Goal: Transaction & Acquisition: Book appointment/travel/reservation

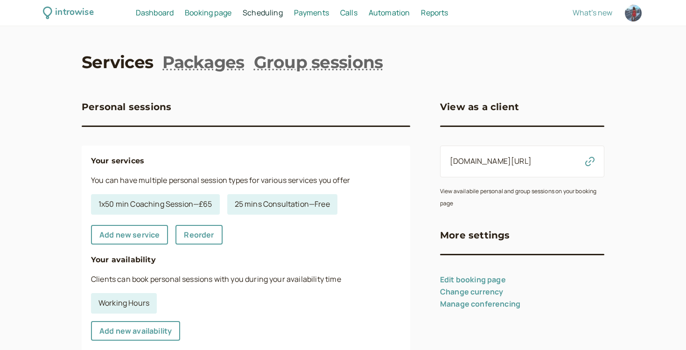
click at [216, 21] on div "introwise Dashboard Dashboard Booking page Booking Scheduling Scheduling Paymen…" at bounding box center [343, 13] width 686 height 26
click at [214, 17] on link "Booking page Booking" at bounding box center [208, 13] width 47 height 12
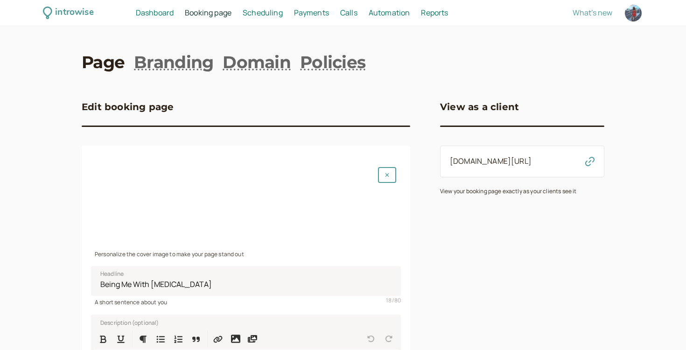
scroll to position [199, 0]
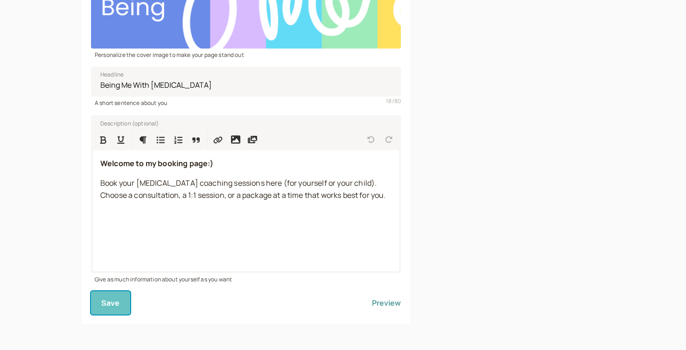
click at [121, 305] on button "Save" at bounding box center [110, 302] width 39 height 23
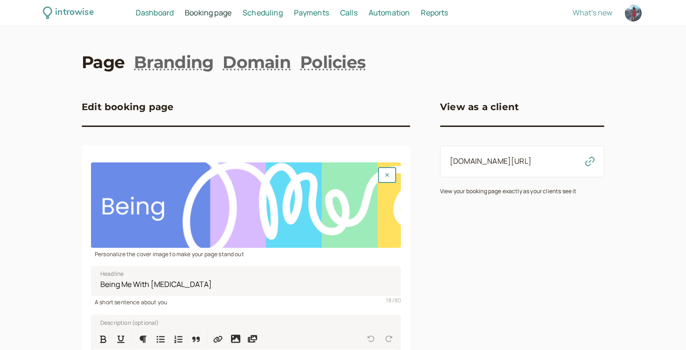
click at [590, 161] on icon "button" at bounding box center [590, 161] width 9 height 9
click at [632, 10] on div at bounding box center [633, 13] width 17 height 17
select select "Europe/London"
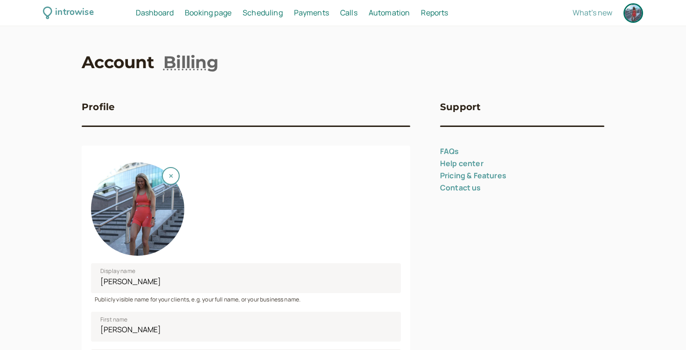
click at [637, 10] on div at bounding box center [633, 13] width 17 height 17
click at [174, 178] on button "button" at bounding box center [171, 176] width 18 height 18
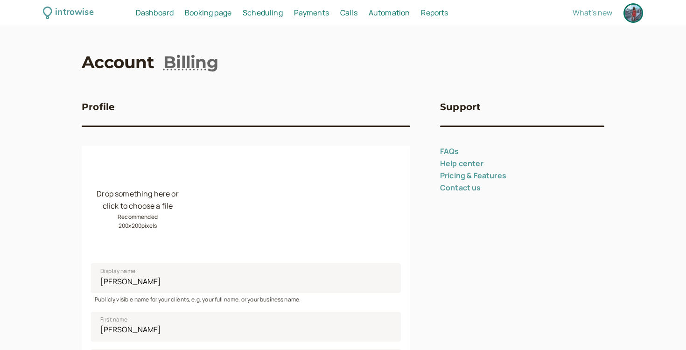
click at [151, 196] on div "Drop something here or click to choose a file Recommended 200 x 200 pixels" at bounding box center [137, 208] width 93 height 93
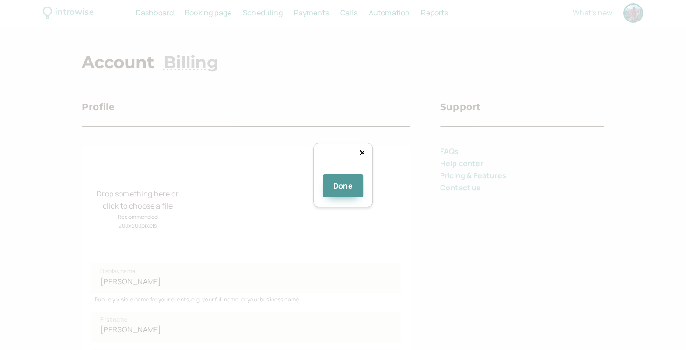
click at [351, 170] on div at bounding box center [414, 233] width 126 height 126
click at [355, 198] on button "Done" at bounding box center [343, 185] width 40 height 23
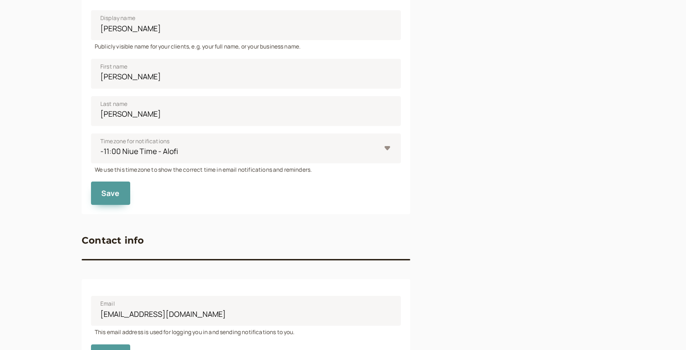
scroll to position [409, 0]
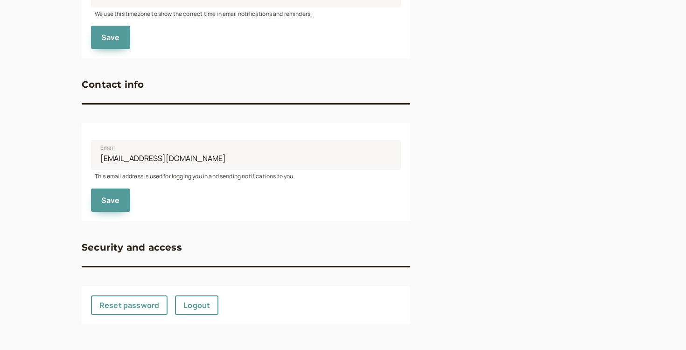
click at [134, 193] on div "Save" at bounding box center [246, 196] width 310 height 31
click at [120, 192] on button "Save" at bounding box center [110, 200] width 39 height 23
click at [129, 44] on div "Save" at bounding box center [246, 33] width 310 height 31
click at [96, 42] on button "Save" at bounding box center [110, 37] width 39 height 23
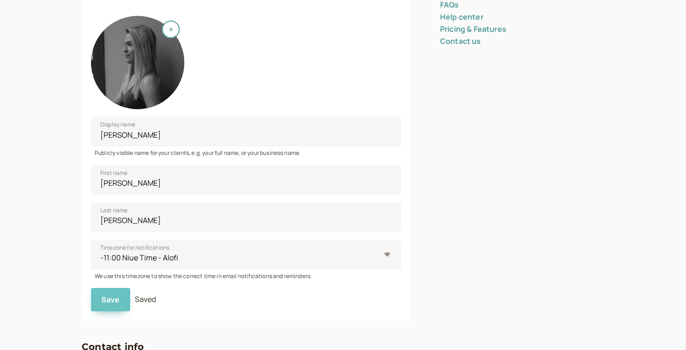
scroll to position [157, 0]
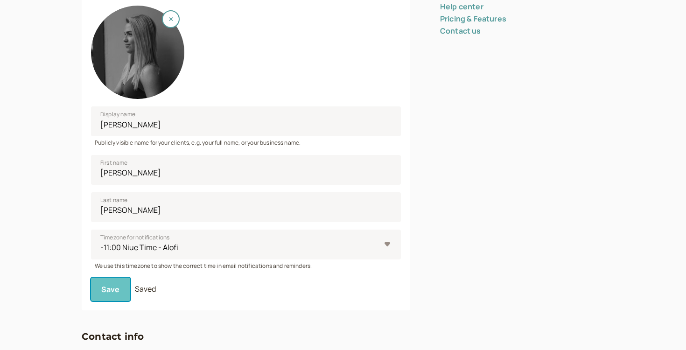
click at [106, 282] on button "Save" at bounding box center [110, 289] width 39 height 23
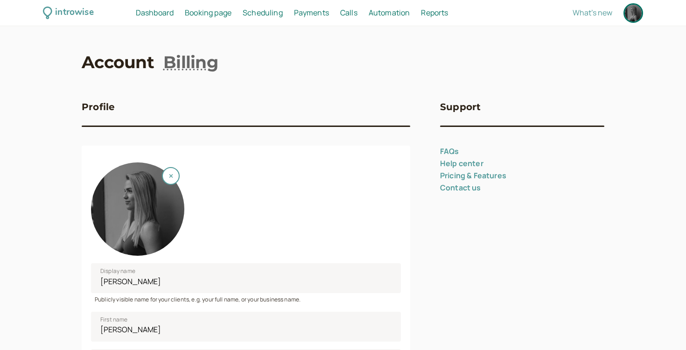
click at [204, 14] on span "Booking page" at bounding box center [208, 12] width 47 height 10
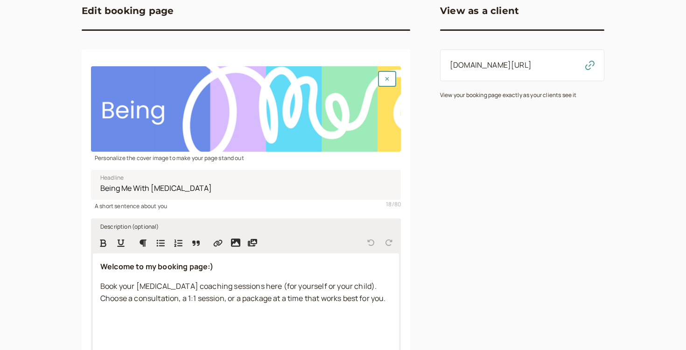
scroll to position [131, 0]
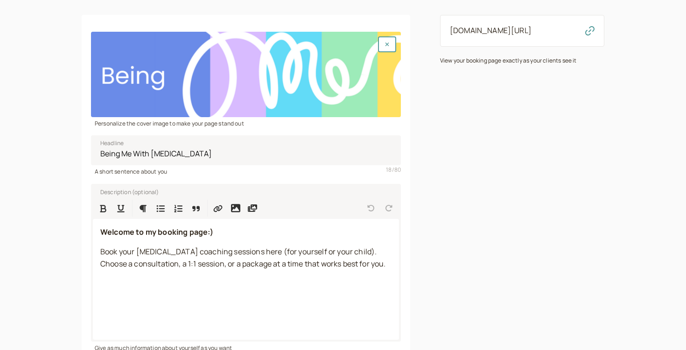
click at [521, 28] on link "introwise.com/ellie-adhdcoaching" at bounding box center [491, 30] width 82 height 10
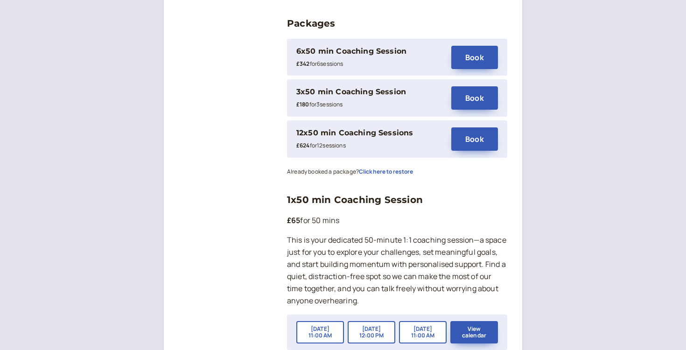
scroll to position [326, 0]
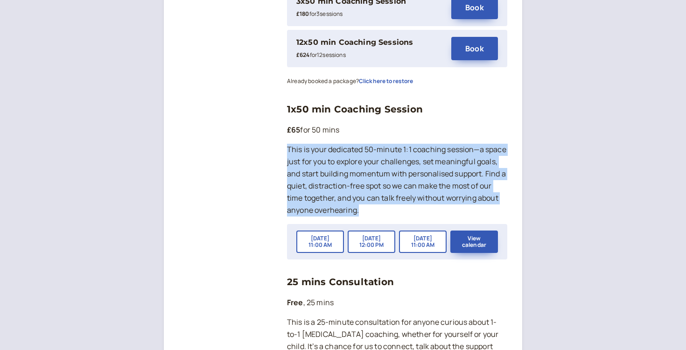
drag, startPoint x: 287, startPoint y: 148, endPoint x: 439, endPoint y: 208, distance: 163.5
click at [439, 208] on p "This is your dedicated 50-minute 1:1 coaching session—a space just for you to e…" at bounding box center [397, 180] width 220 height 72
copy p "This is your dedicated 50-minute 1:1 coaching session—a space just for you to e…"
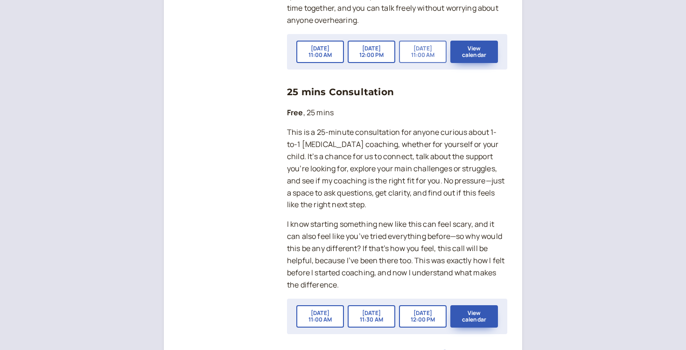
scroll to position [517, 0]
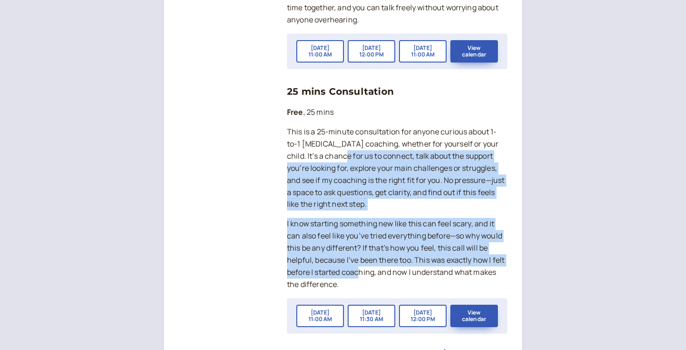
drag, startPoint x: 340, startPoint y: 164, endPoint x: 359, endPoint y: 274, distance: 111.7
click at [359, 275] on div "25 mins Consultation Free , 25 mins This is a 25-minute consultation for anyone…" at bounding box center [397, 209] width 220 height 250
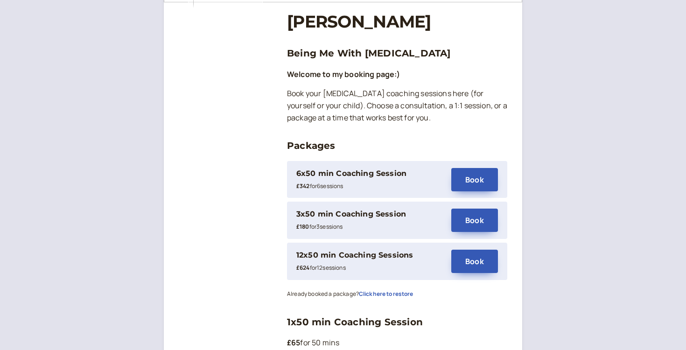
scroll to position [0, 0]
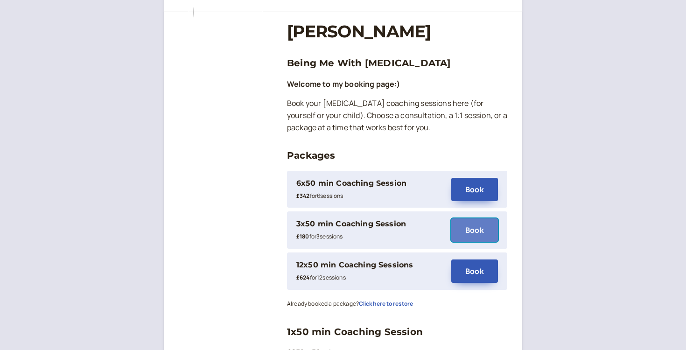
click at [471, 228] on button "Book" at bounding box center [475, 230] width 47 height 23
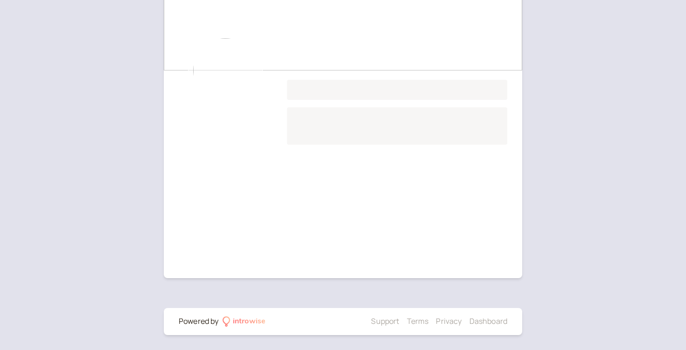
scroll to position [83, 0]
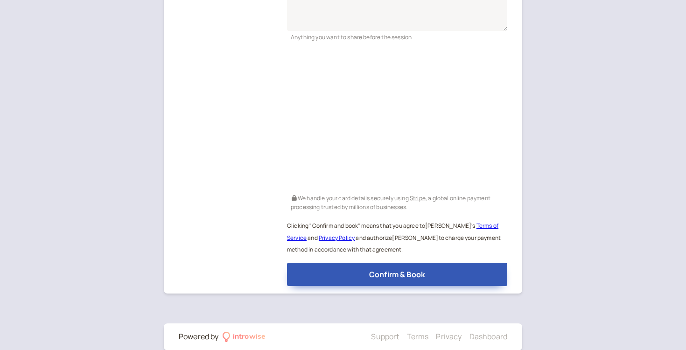
scroll to position [340, 0]
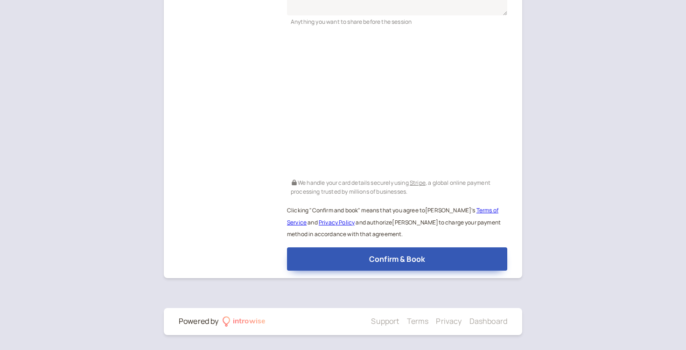
scroll to position [104, 0]
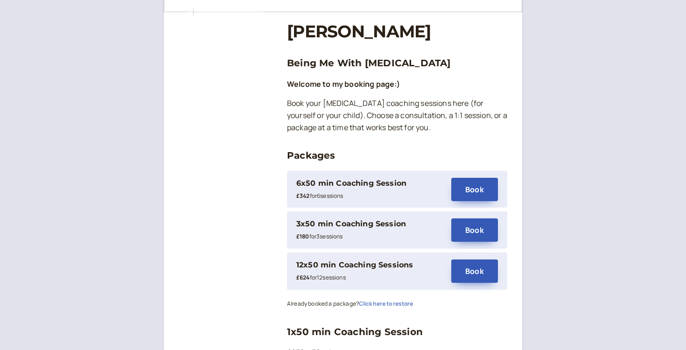
click at [389, 302] on button "Click here to restore" at bounding box center [386, 304] width 54 height 7
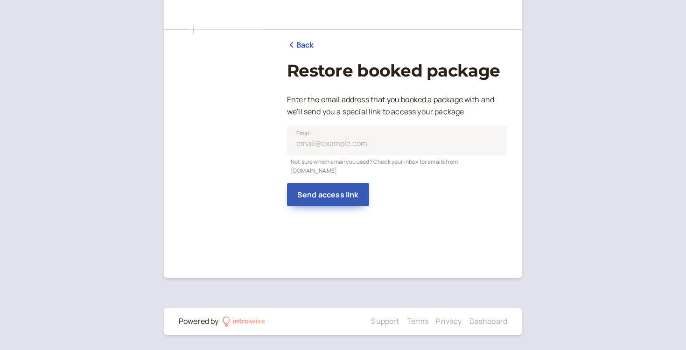
scroll to position [86, 0]
click at [302, 37] on div "Back Restore booked package Enter the email address that you booked a package w…" at bounding box center [397, 150] width 220 height 241
click at [302, 40] on link "Back" at bounding box center [300, 45] width 27 height 12
